Goal: Task Accomplishment & Management: Manage account settings

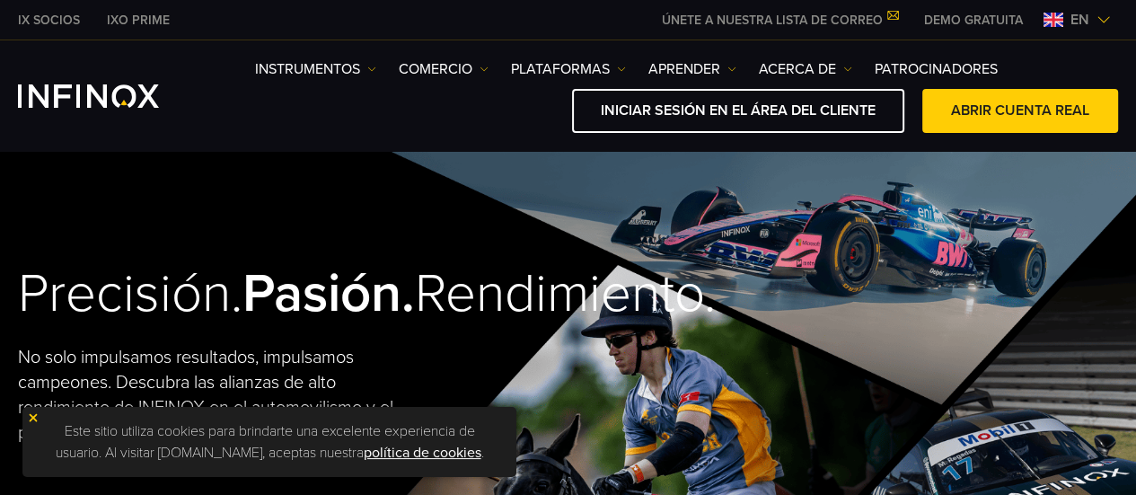
click at [985, 107] on font "ABRIR CUENTA REAL" at bounding box center [1020, 110] width 138 height 18
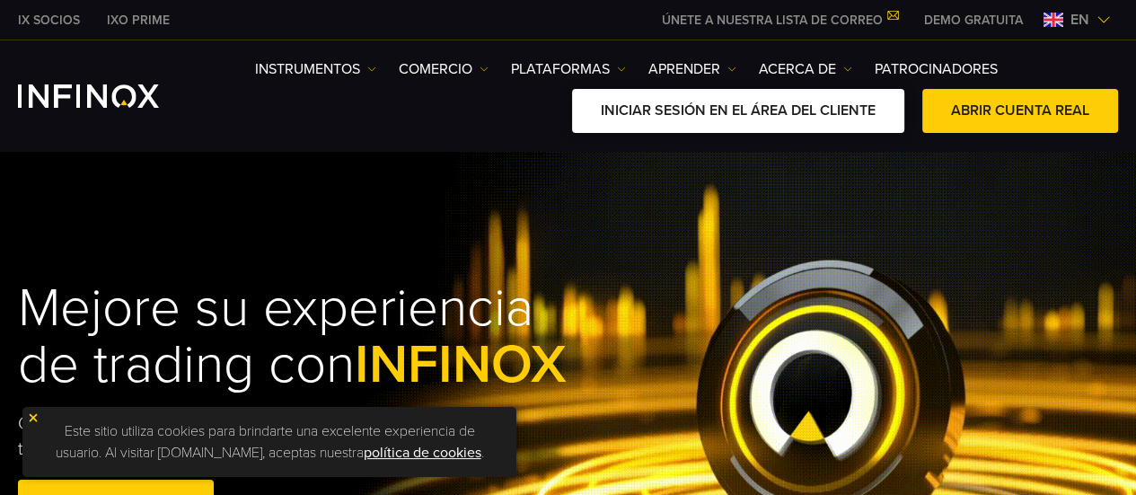
click at [725, 107] on font "INICIAR SESIÓN EN EL ÁREA DEL CLIENTE" at bounding box center [738, 110] width 275 height 18
